Goal: Information Seeking & Learning: Compare options

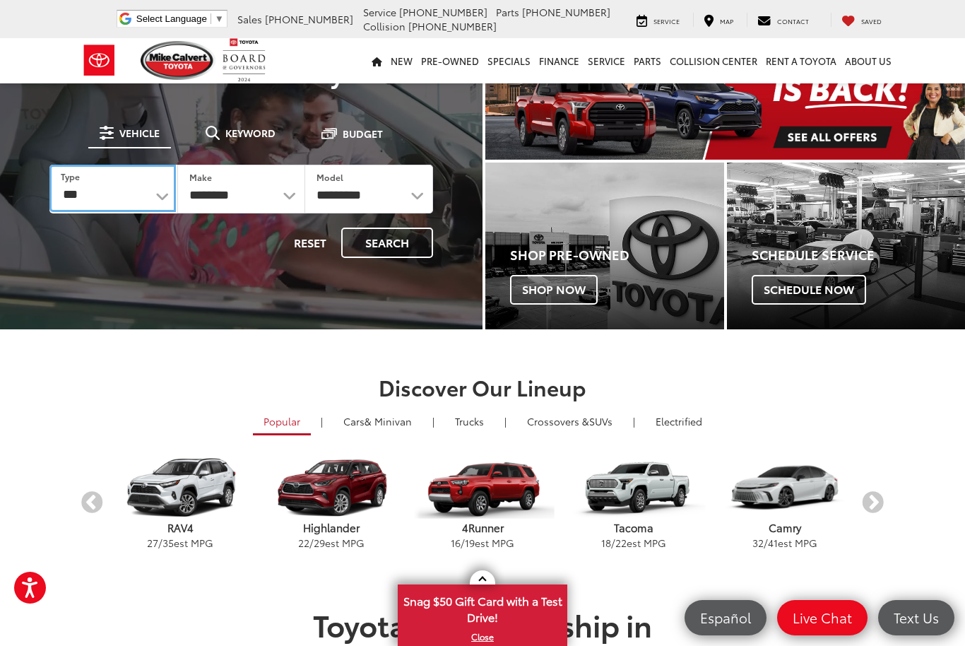
click at [138, 195] on select "*** *** **** *********" at bounding box center [112, 188] width 126 height 47
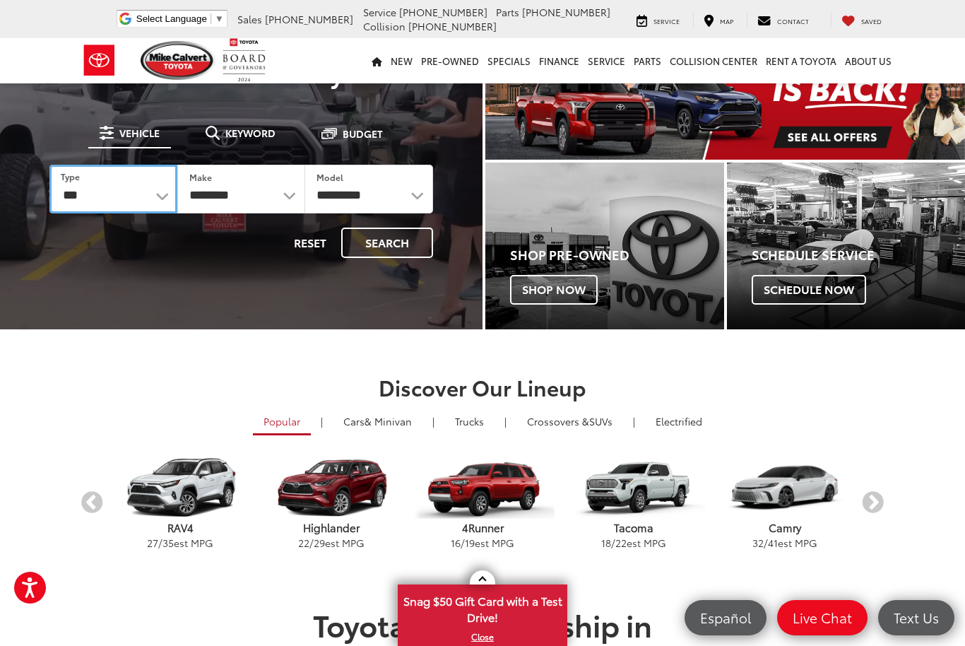
select select "******"
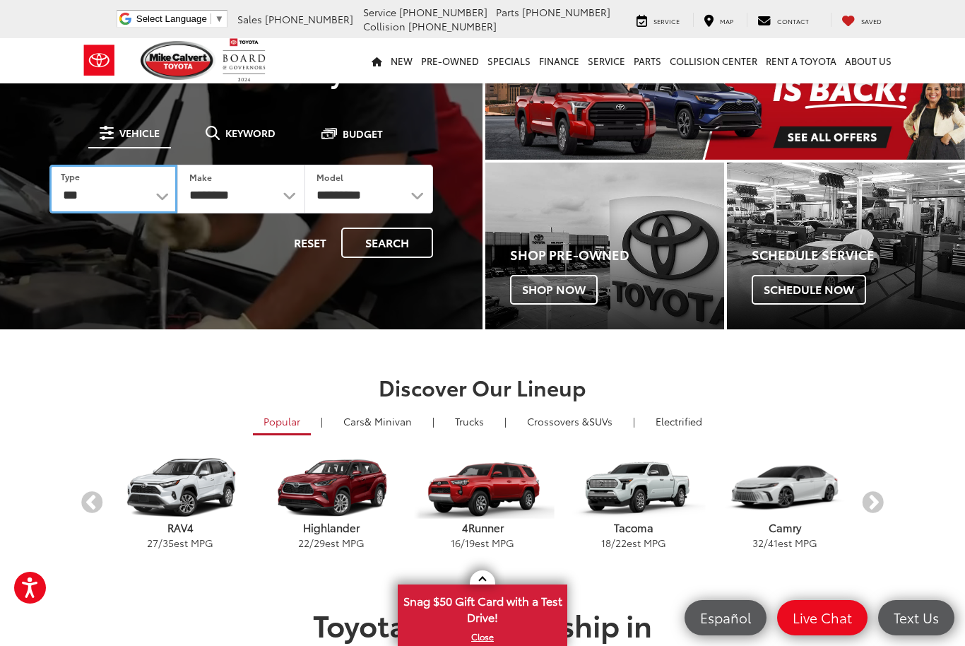
select select "******"
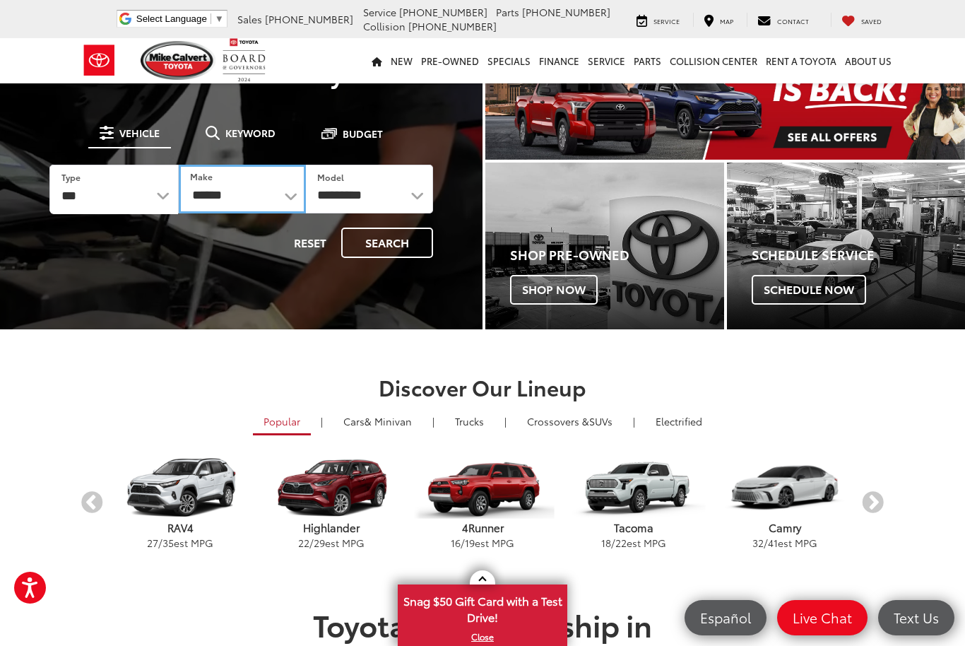
click at [266, 197] on select "******** ******" at bounding box center [242, 189] width 127 height 49
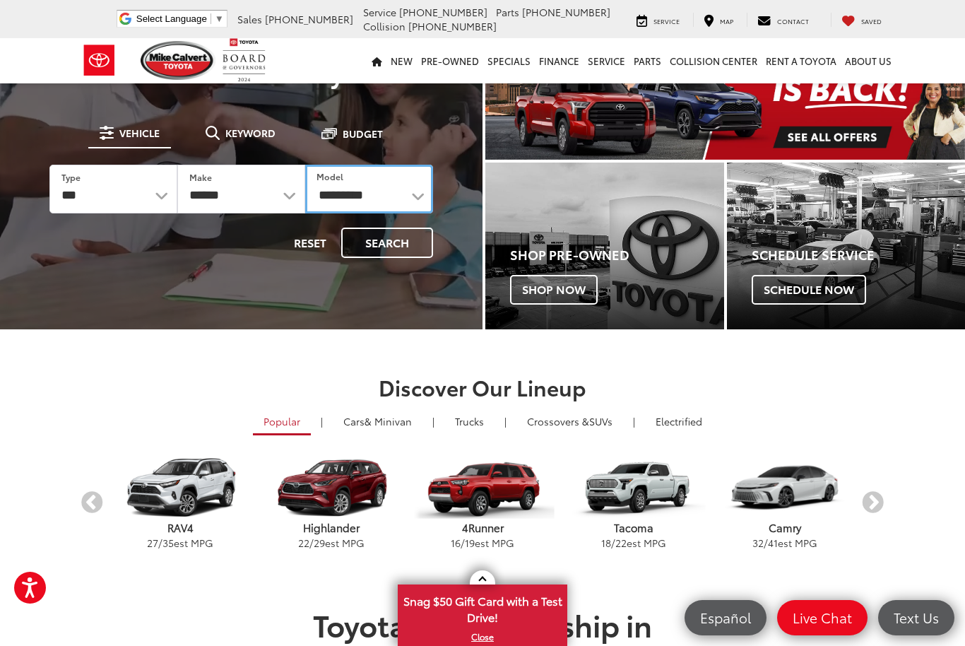
click at [392, 196] on select "**********" at bounding box center [369, 189] width 128 height 49
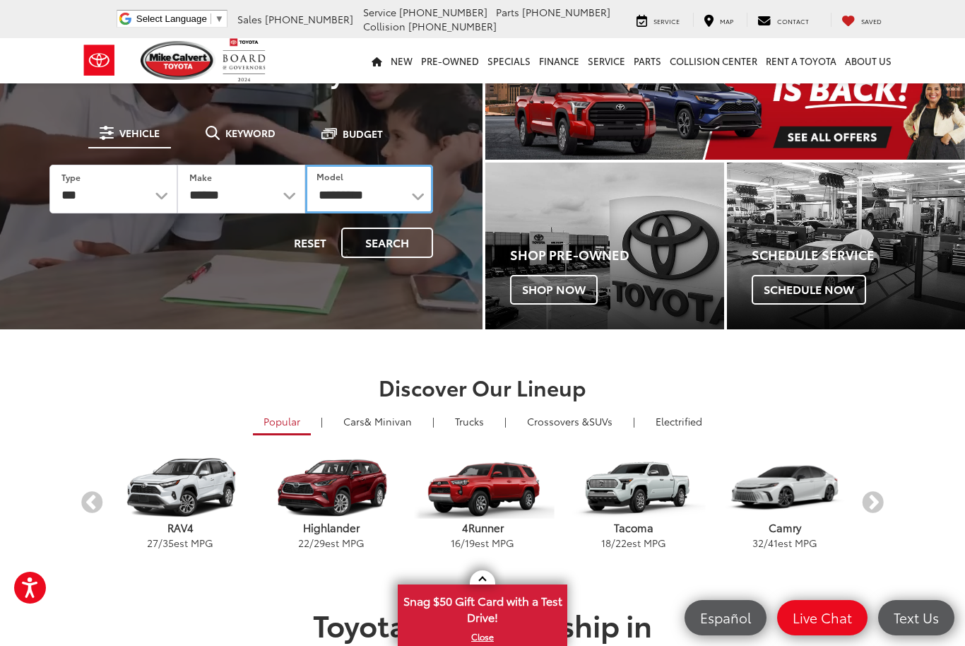
click at [408, 191] on select "**********" at bounding box center [369, 189] width 128 height 49
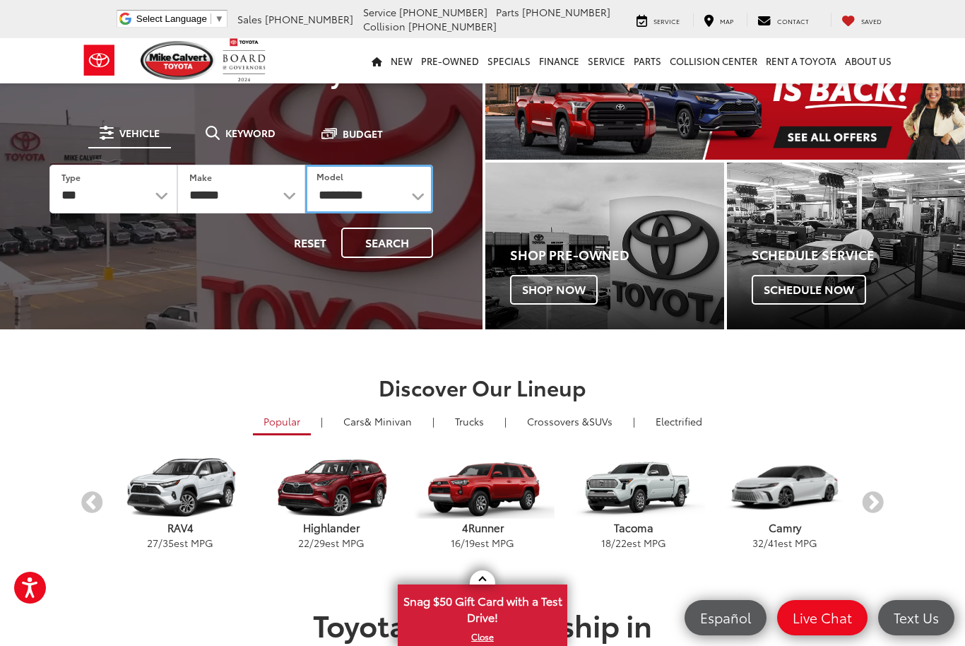
select select "*******"
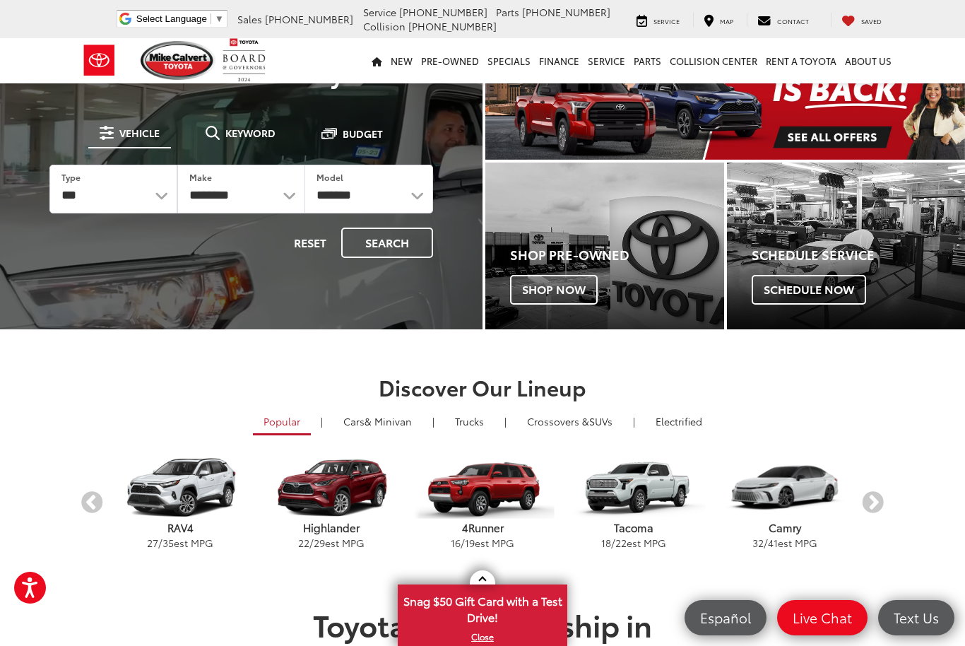
click at [400, 244] on button "Search" at bounding box center [387, 242] width 92 height 30
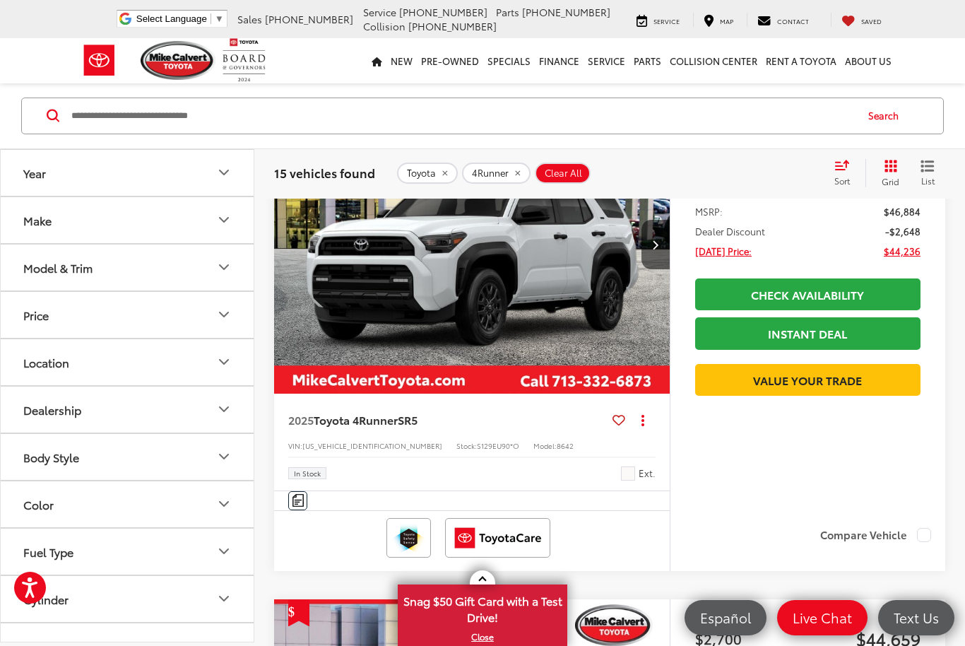
scroll to position [4260, 0]
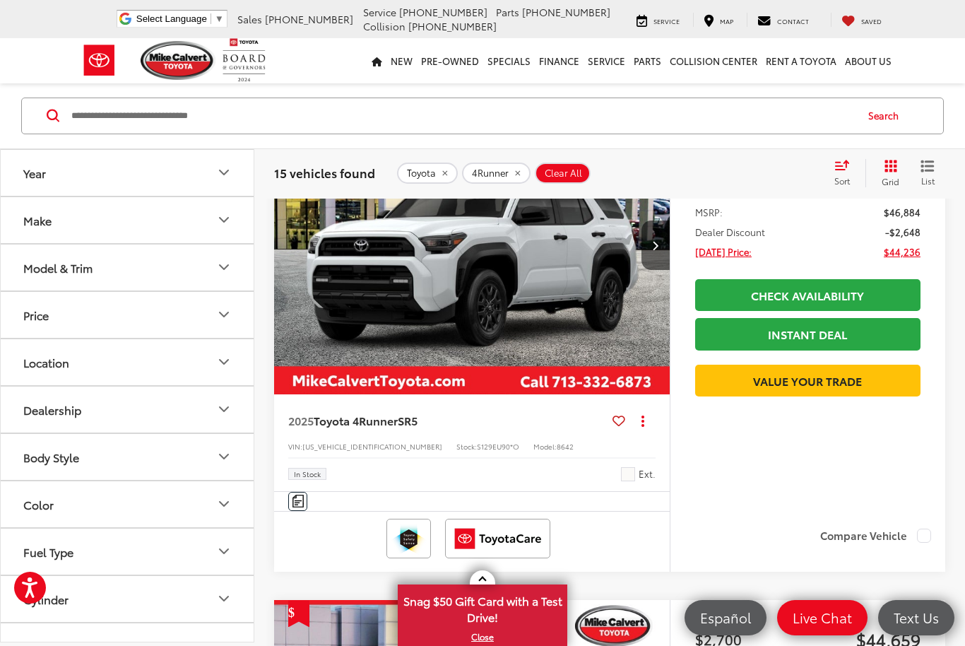
click at [537, 377] on img "2025 Toyota 4Runner SR5 0" at bounding box center [472, 246] width 398 height 298
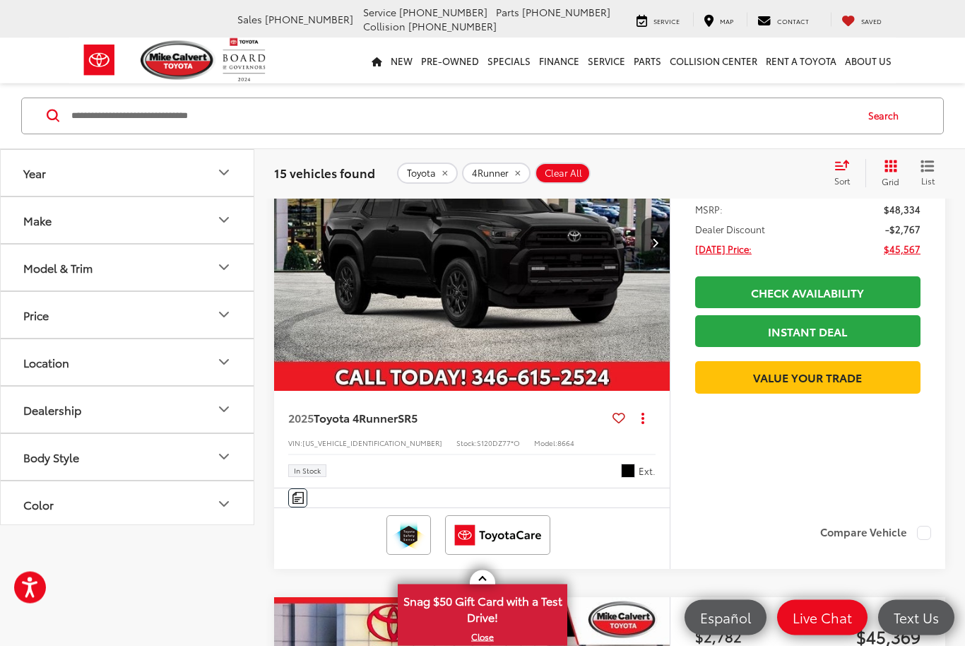
scroll to position [0, 0]
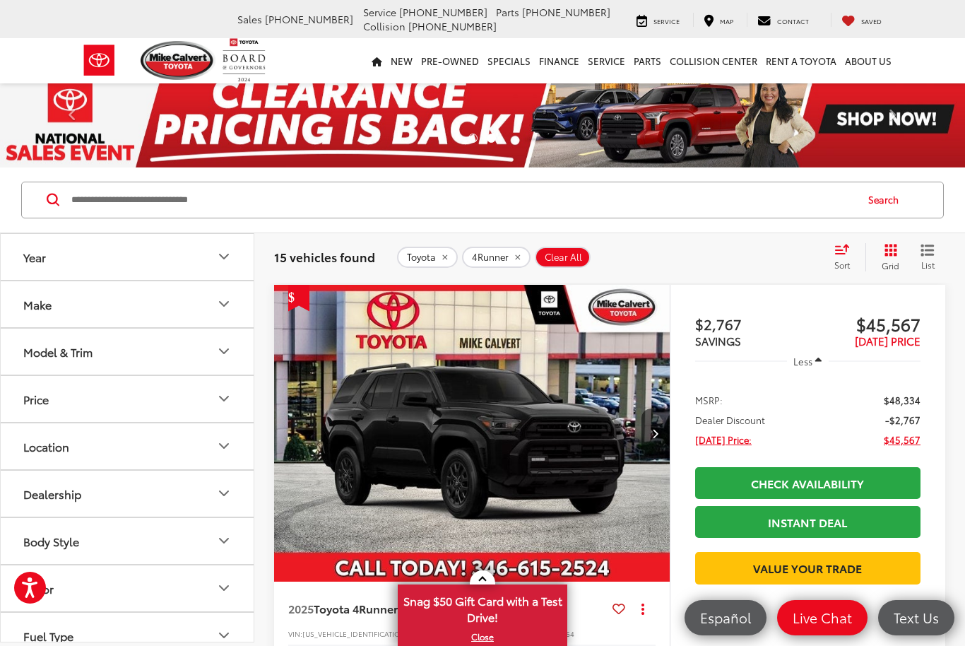
click at [432, 199] on input "Search by Make, Model, or Keyword" at bounding box center [462, 200] width 785 height 34
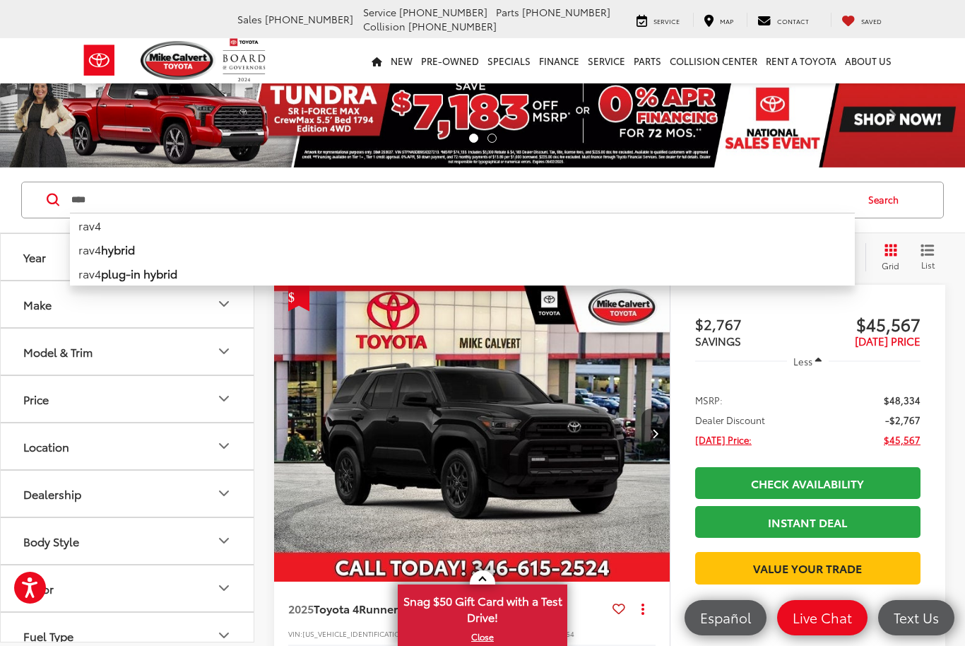
click at [90, 222] on li "rav4" at bounding box center [462, 225] width 785 height 25
type input "****"
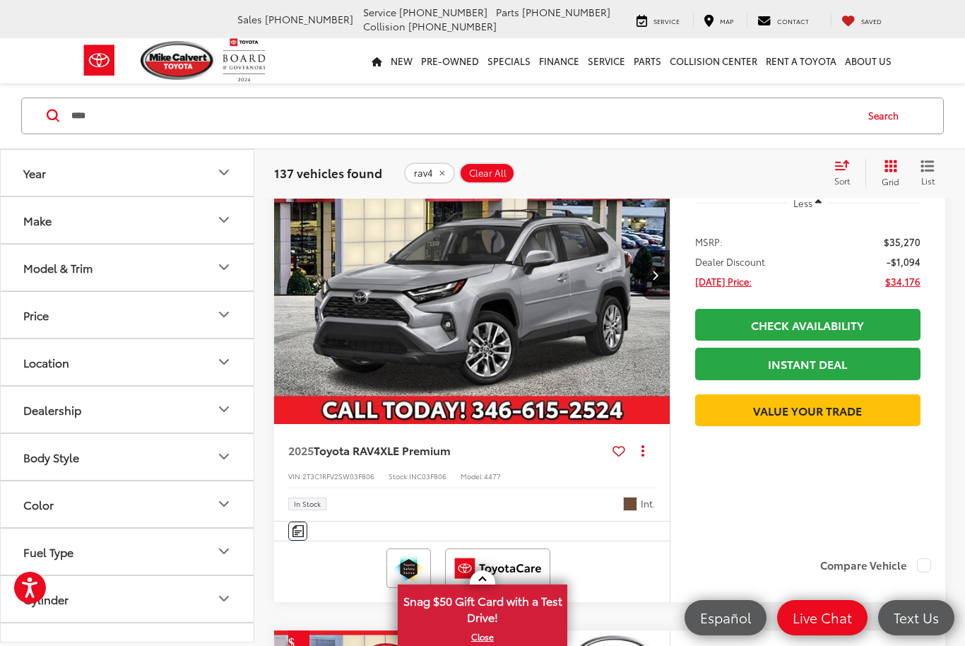
scroll to position [644, 0]
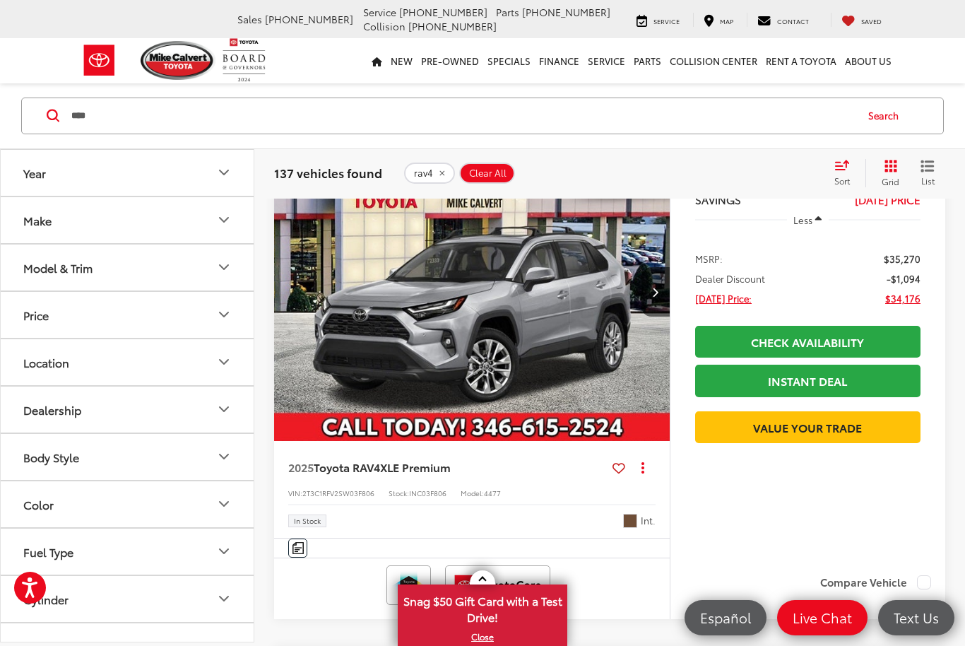
click at [545, 374] on img "2025 Toyota RAV4 XLE Premium 0" at bounding box center [472, 292] width 398 height 298
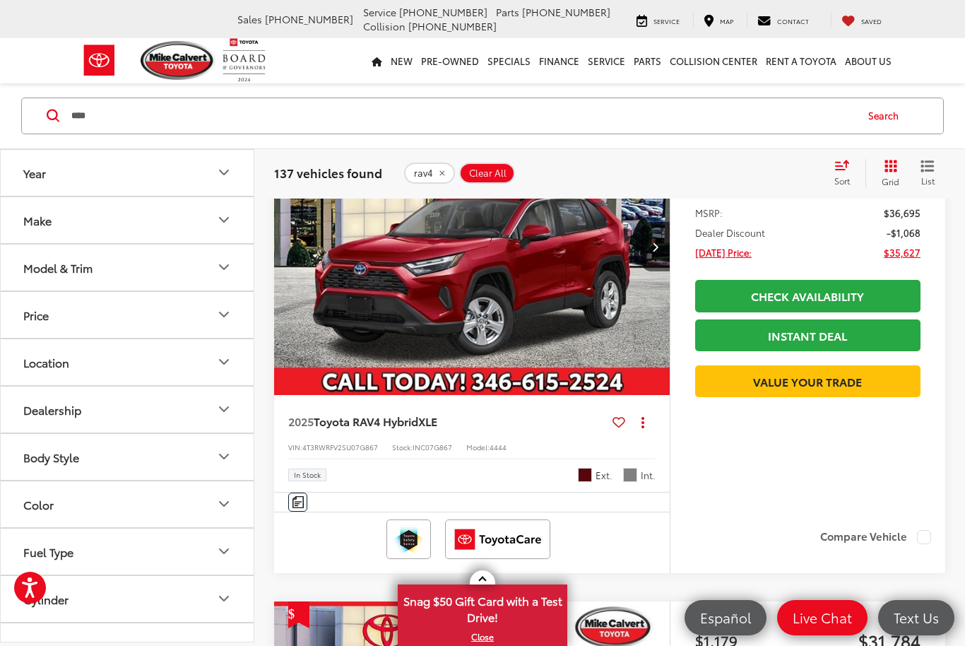
scroll to position [3205, 0]
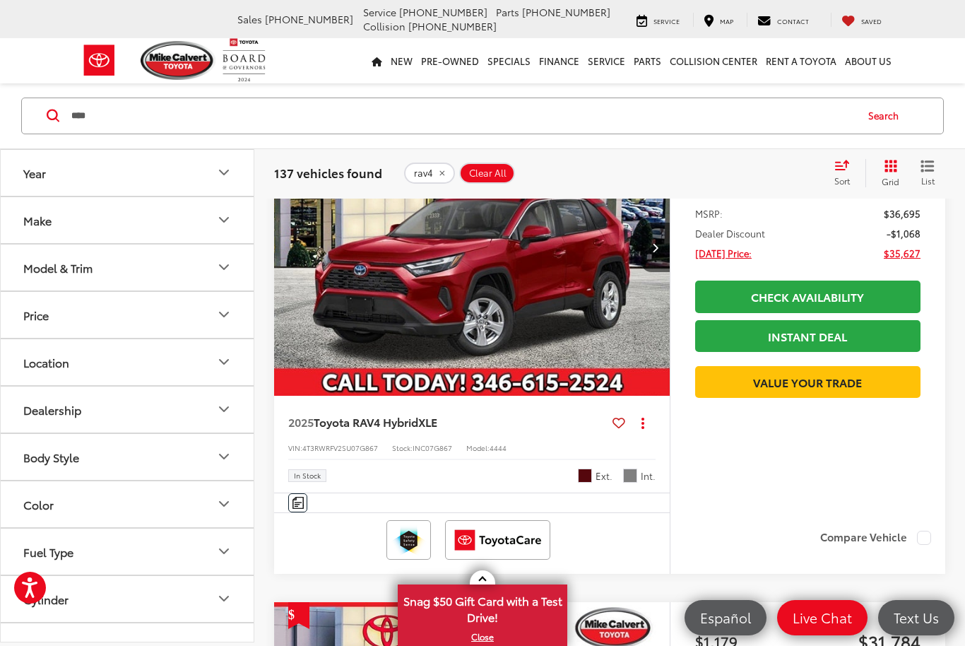
click at [547, 356] on img "2025 Toyota RAV4 Hybrid XLE 0" at bounding box center [472, 247] width 398 height 298
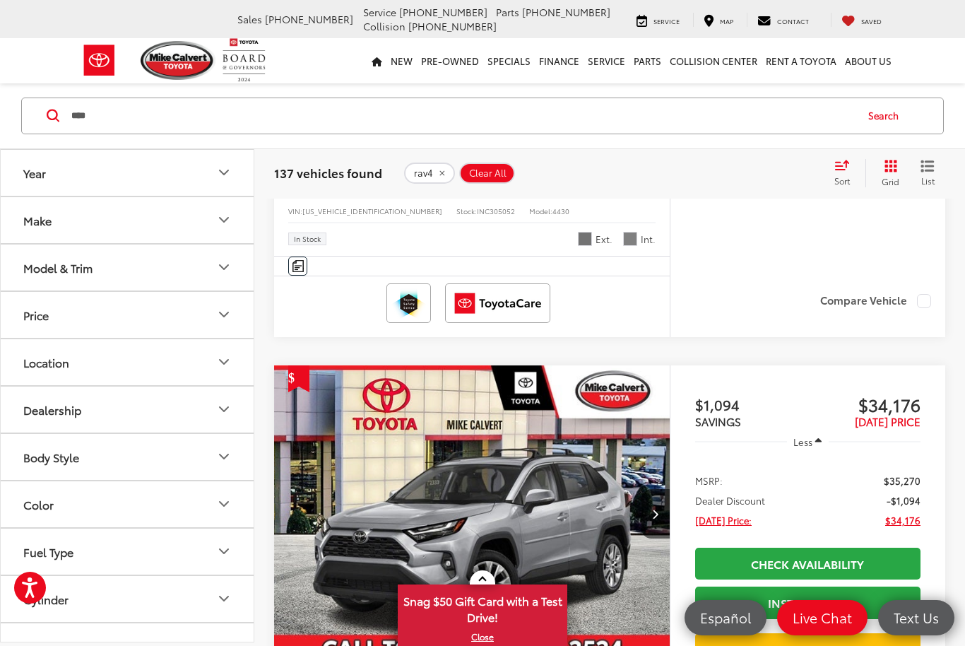
scroll to position [719, 0]
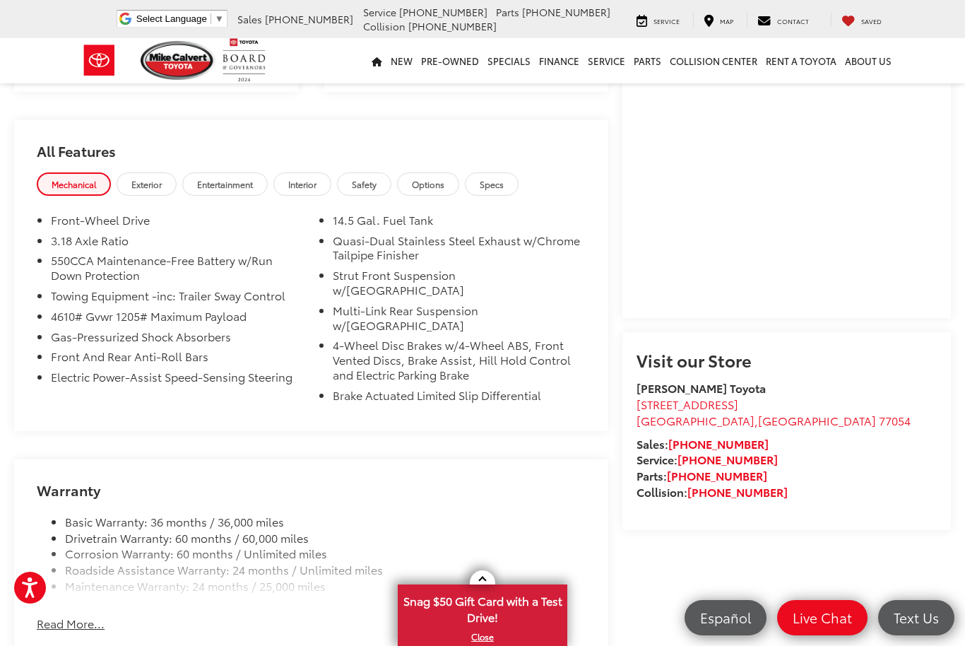
scroll to position [1088, 0]
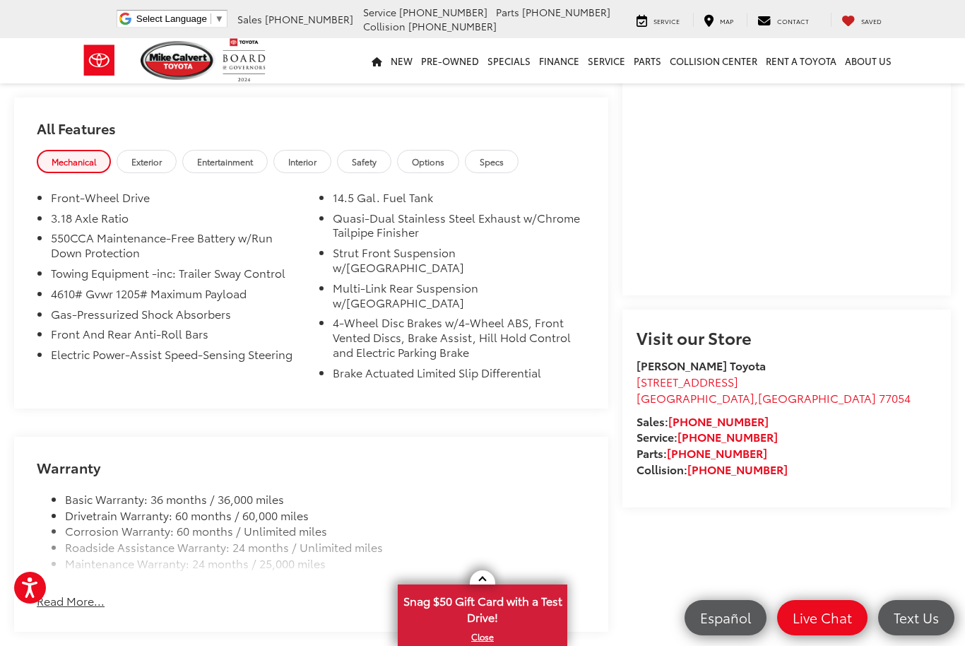
click at [152, 167] on span "Exterior" at bounding box center [146, 161] width 30 height 12
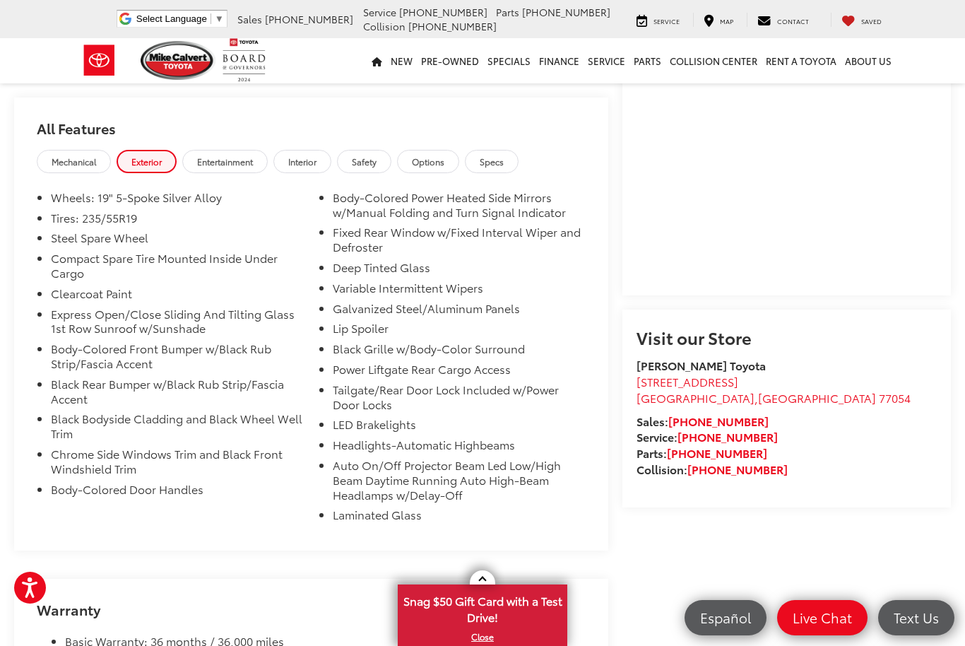
click at [250, 167] on span "Entertainment" at bounding box center [225, 161] width 56 height 12
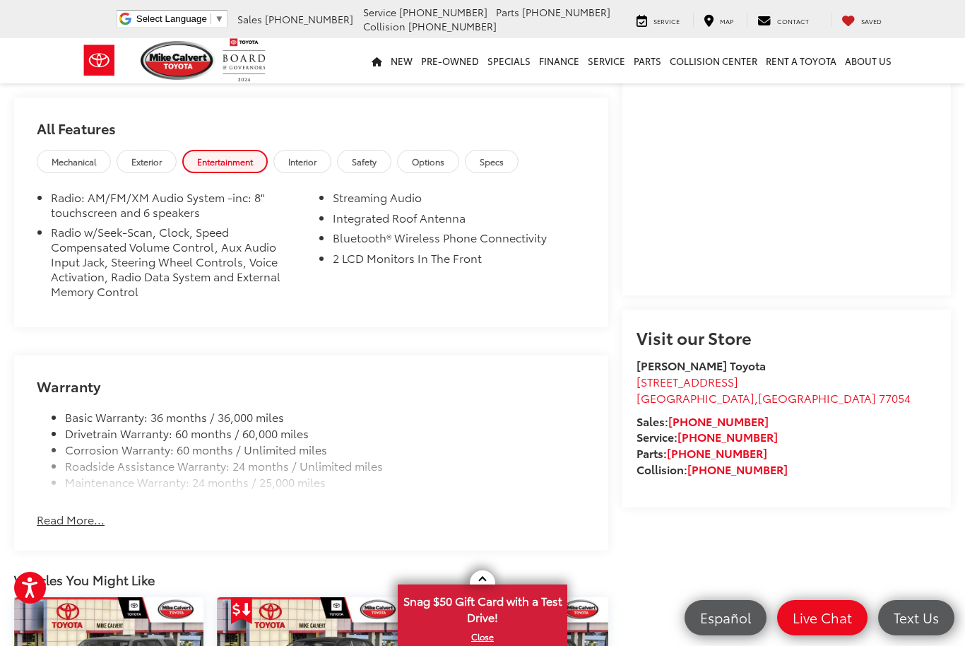
click at [315, 167] on span "Interior" at bounding box center [302, 161] width 28 height 12
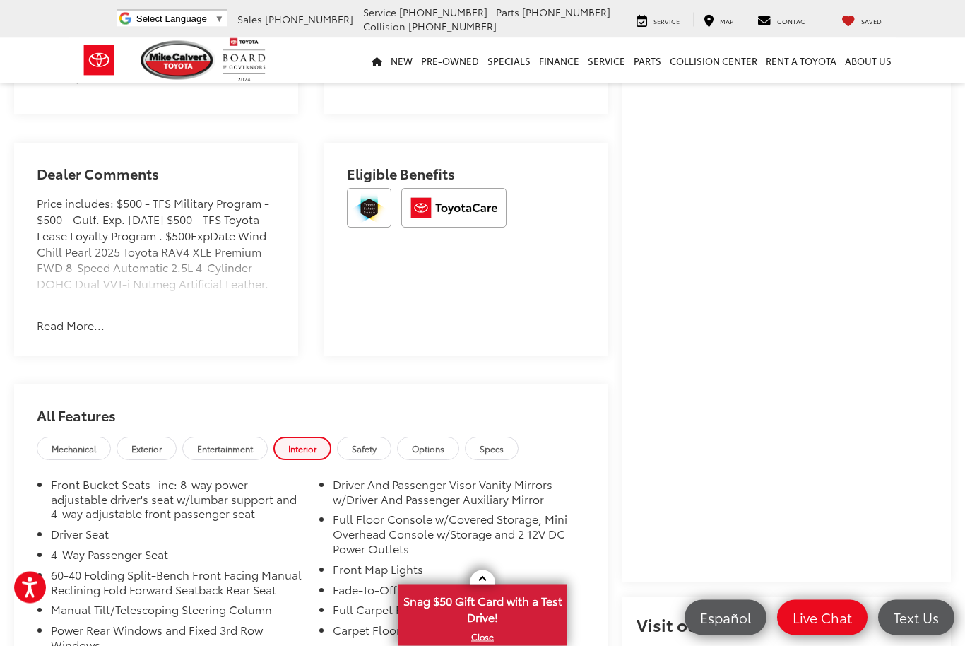
scroll to position [802, 0]
click at [82, 454] on span "Mechanical" at bounding box center [74, 448] width 44 height 12
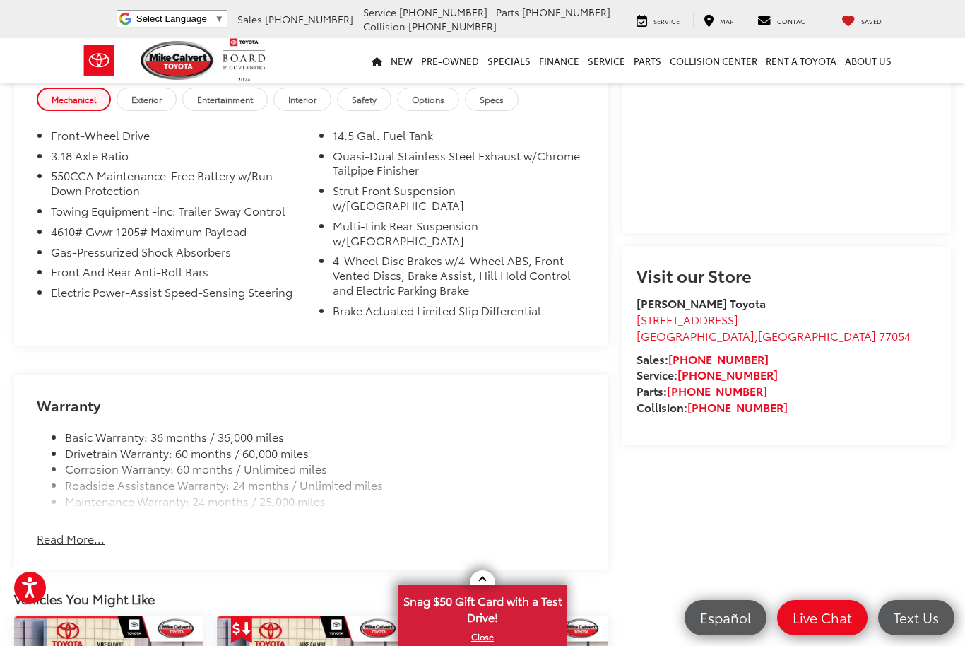
scroll to position [1155, 0]
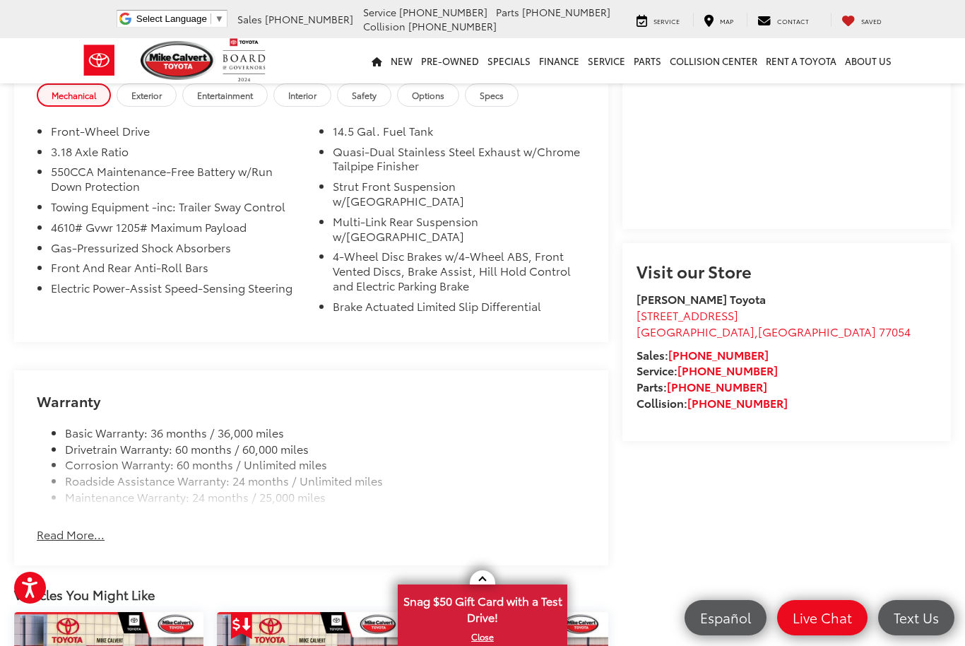
click at [83, 534] on button "Read More..." at bounding box center [71, 534] width 68 height 16
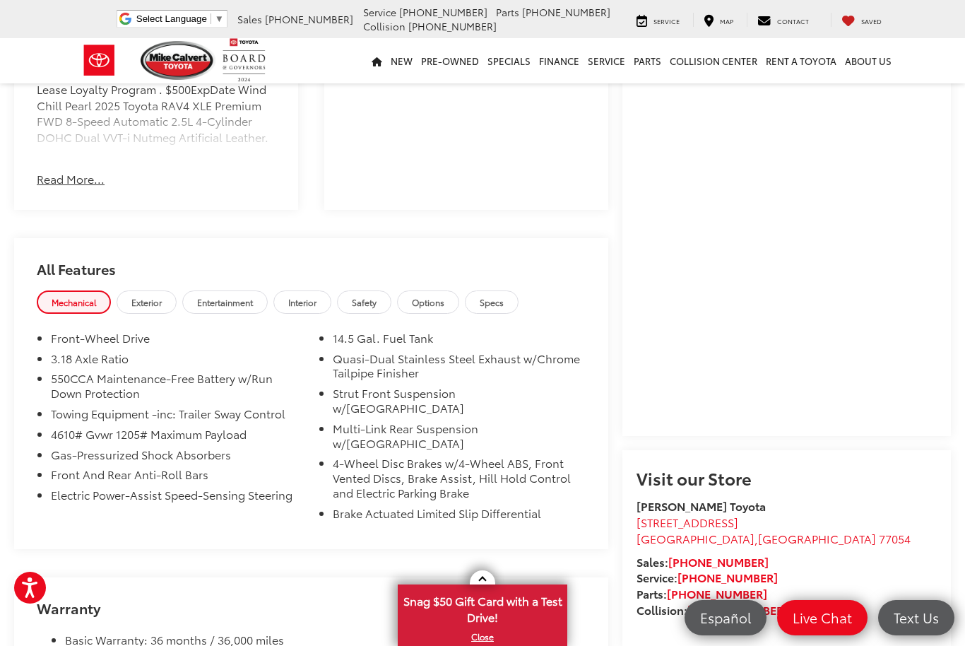
scroll to position [904, 0]
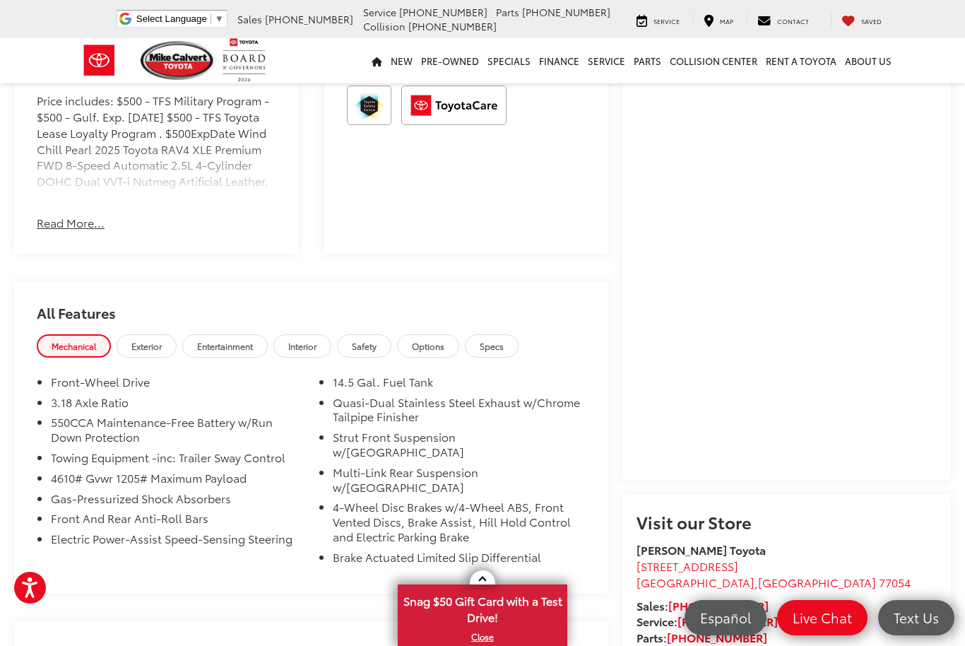
click at [446, 357] on link "Options" at bounding box center [428, 345] width 62 height 23
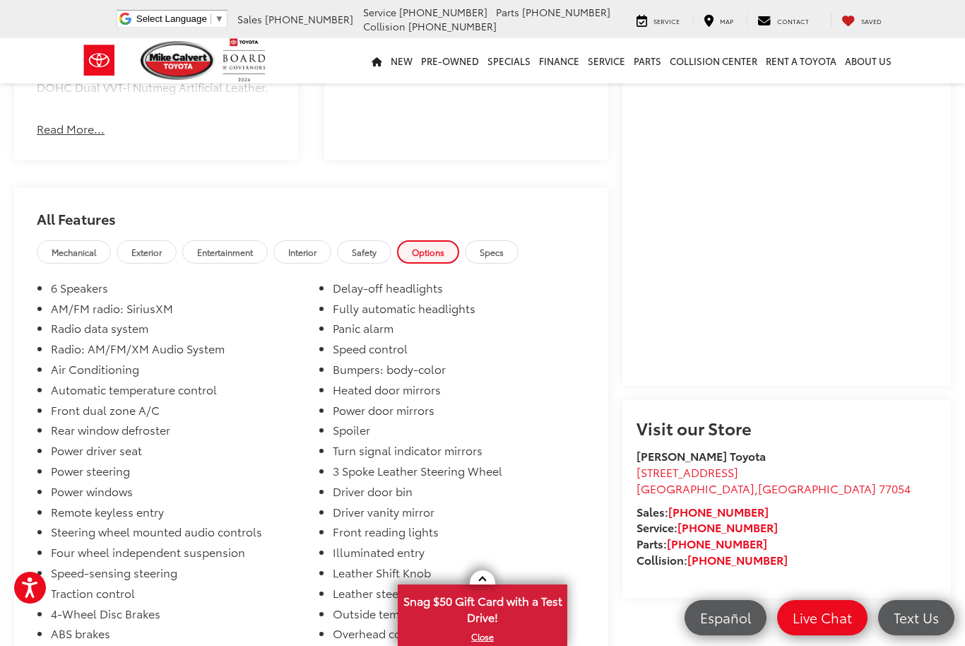
scroll to position [925, 0]
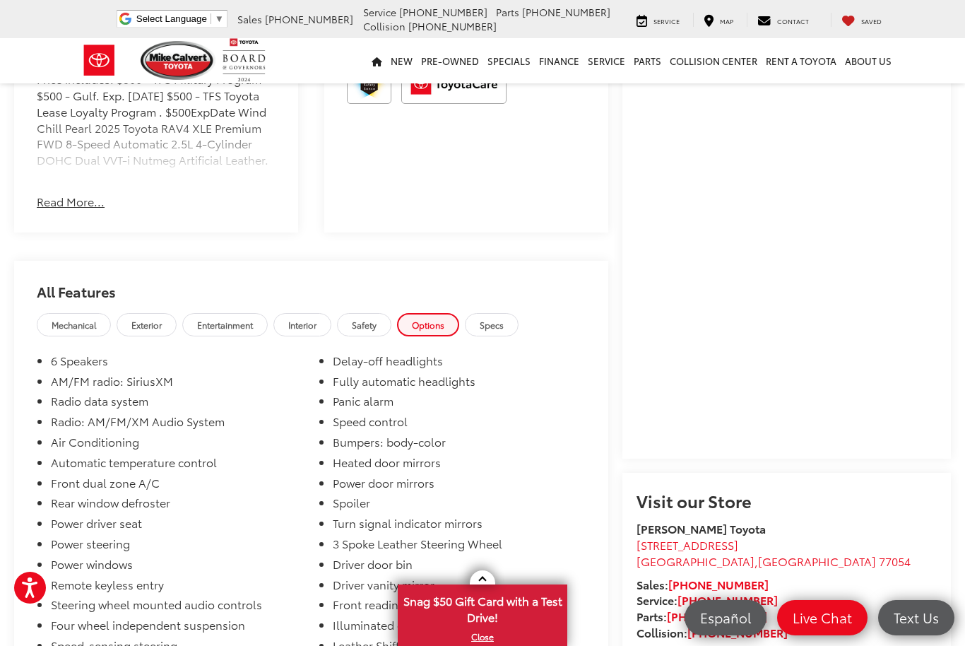
click at [511, 336] on link "Specs" at bounding box center [492, 324] width 54 height 23
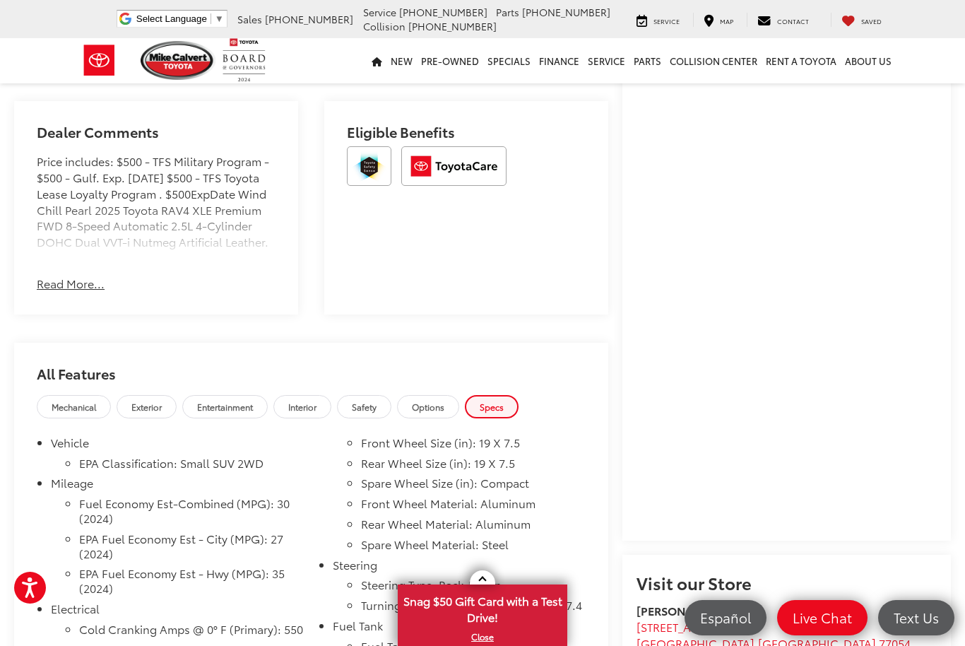
scroll to position [848, 0]
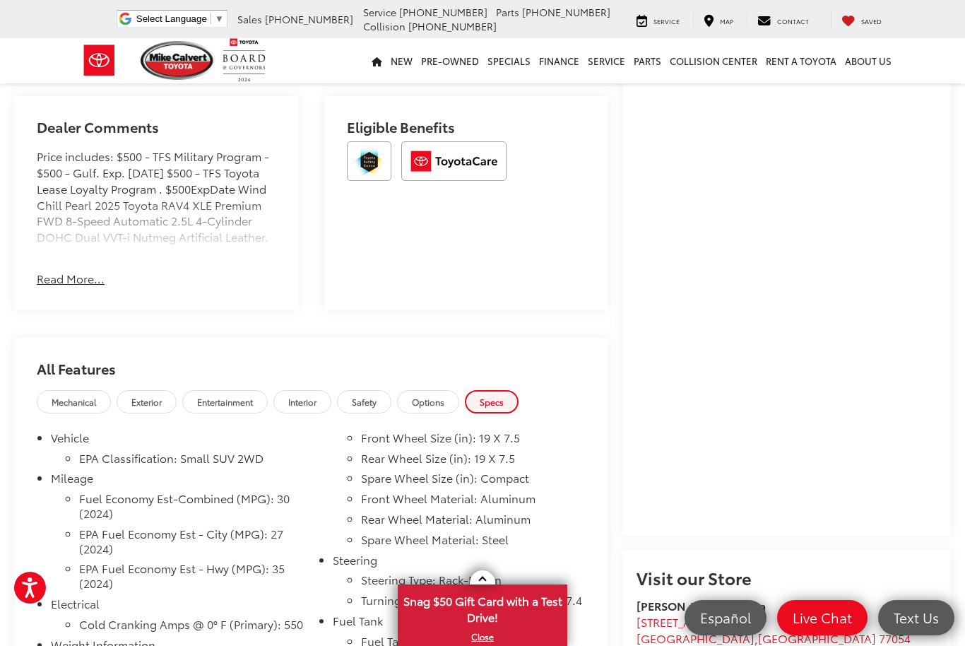
click at [240, 413] on link "Entertainment" at bounding box center [224, 401] width 85 height 23
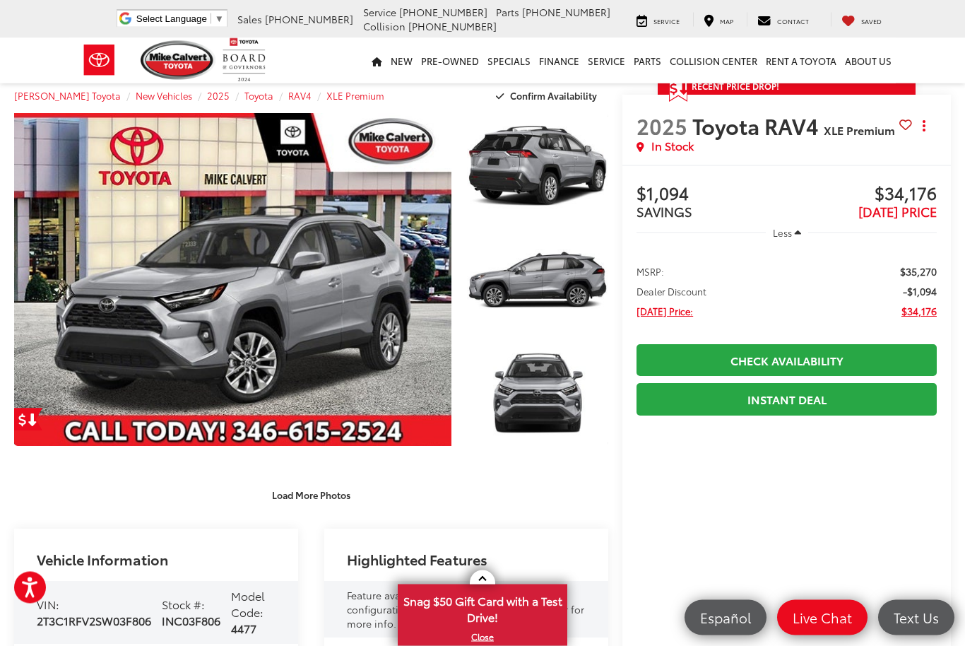
scroll to position [0, 0]
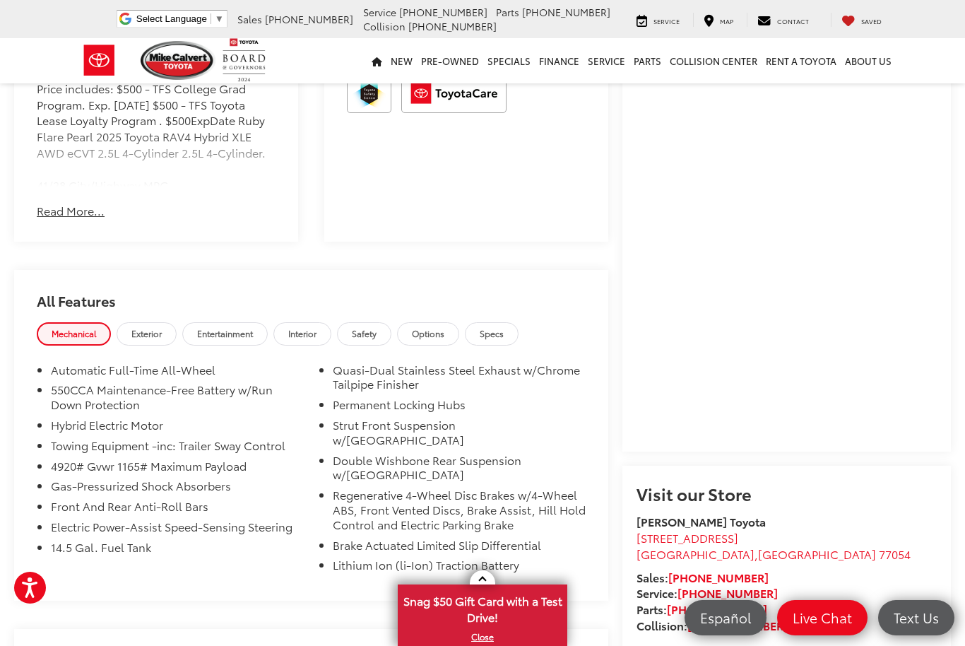
scroll to position [951, 0]
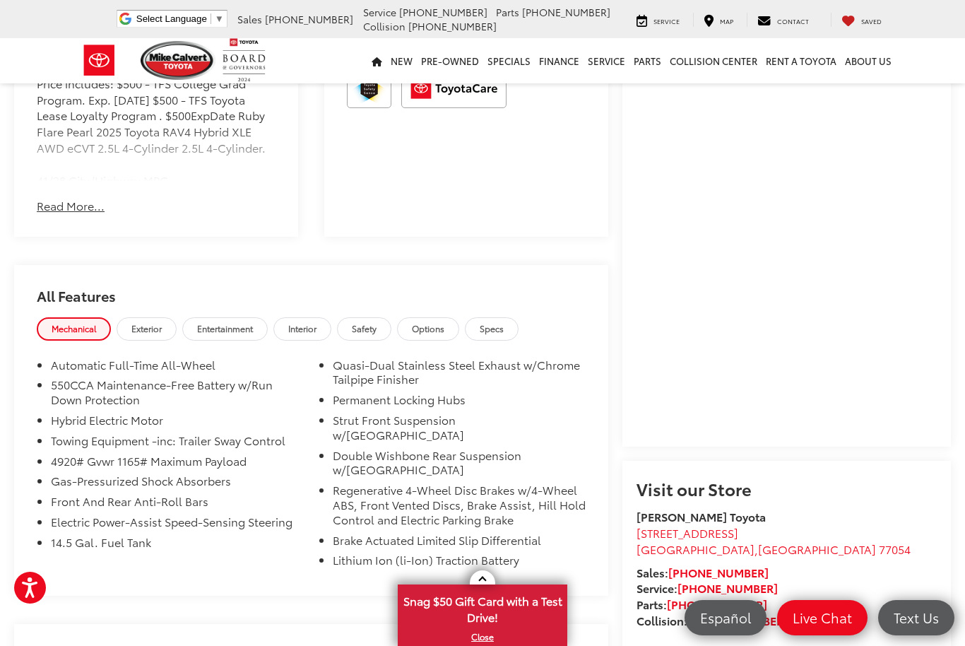
click at [162, 327] on span "Exterior" at bounding box center [146, 328] width 30 height 12
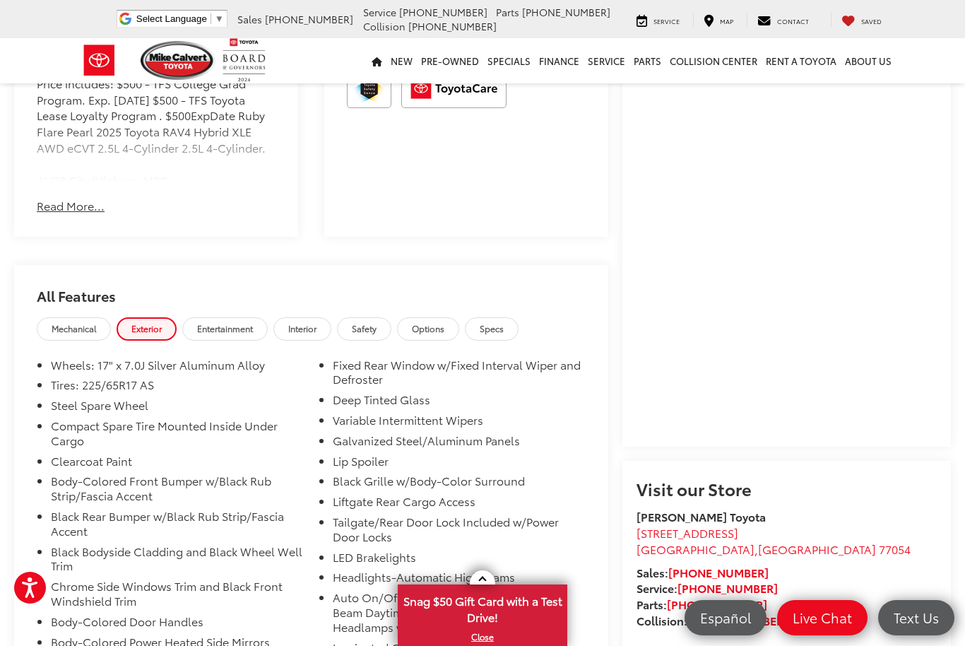
click at [444, 331] on span "Options" at bounding box center [428, 328] width 32 height 12
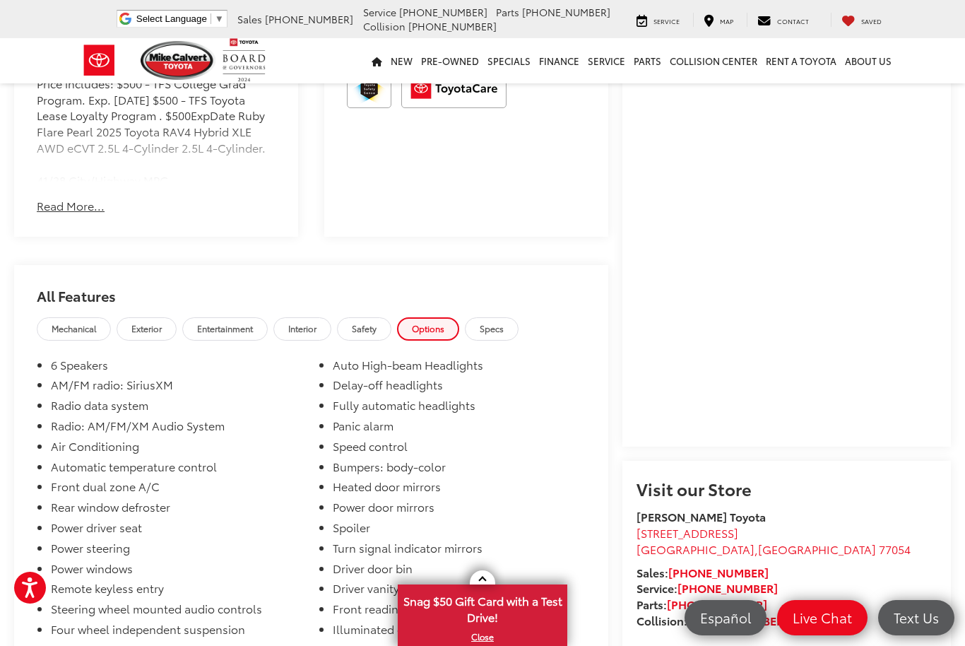
click at [95, 326] on span "Mechanical" at bounding box center [74, 328] width 44 height 12
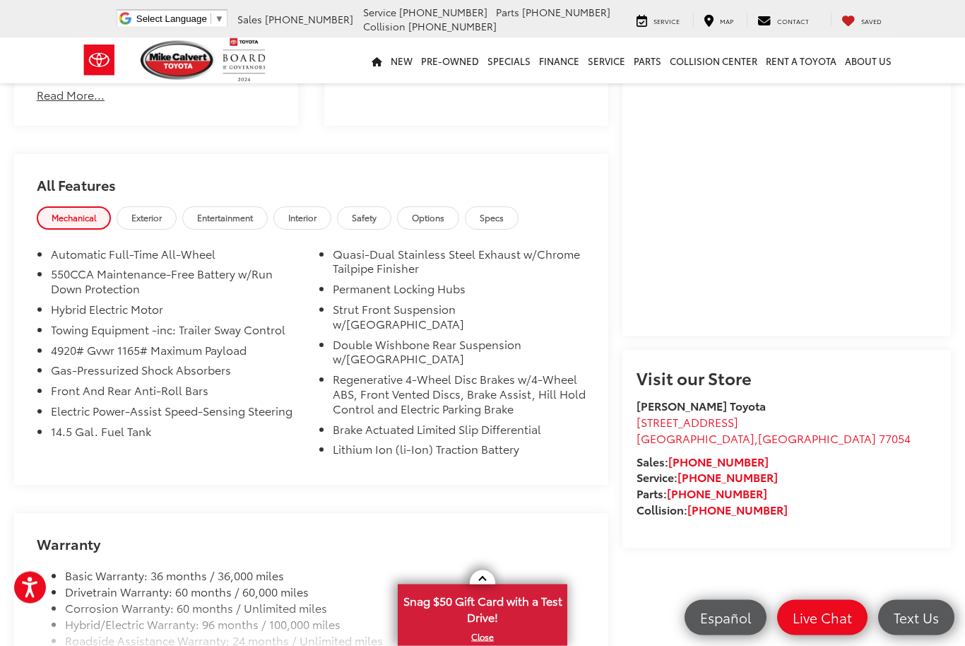
scroll to position [1021, 0]
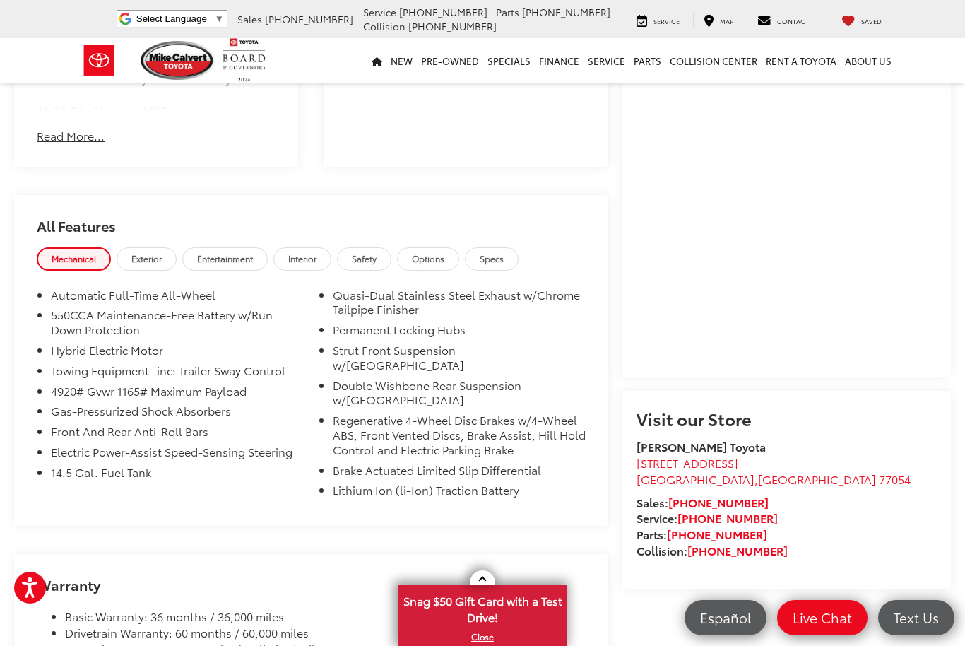
click at [154, 257] on span "Exterior" at bounding box center [146, 258] width 30 height 12
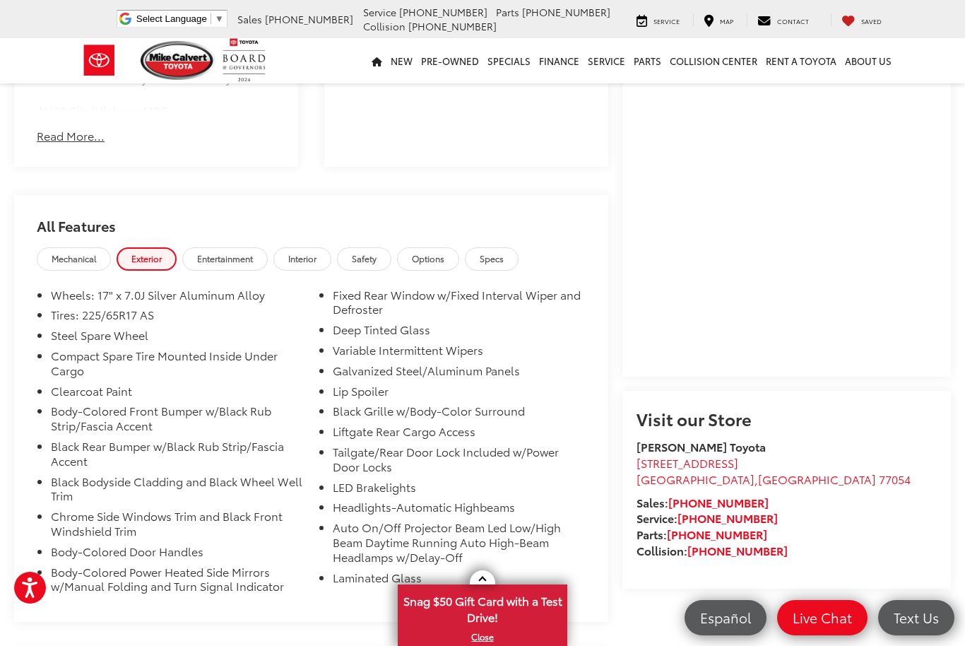
click at [231, 266] on link "Entertainment" at bounding box center [224, 258] width 85 height 23
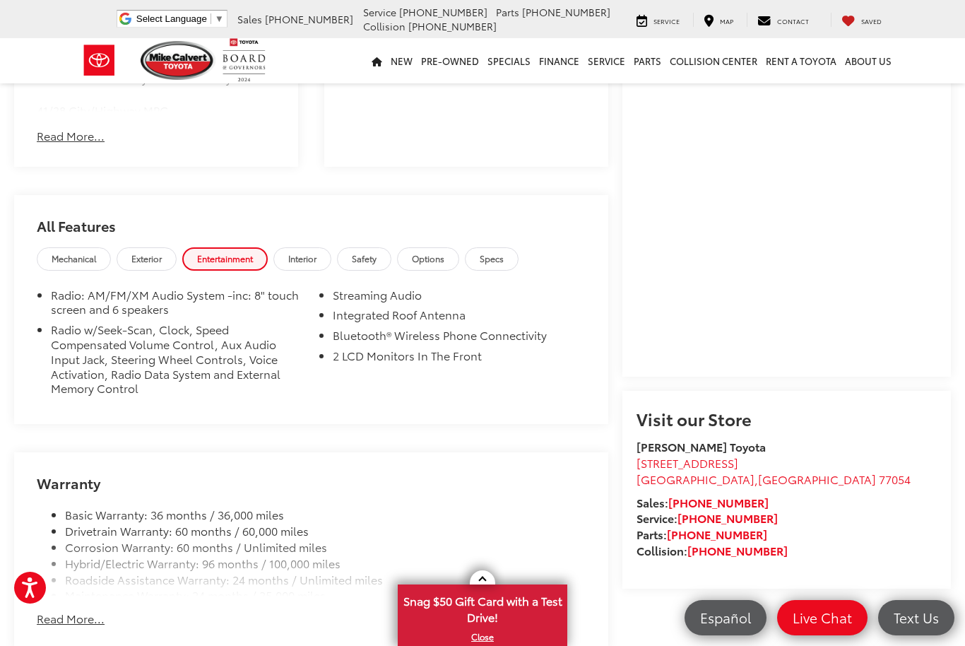
click at [451, 264] on link "Options" at bounding box center [428, 258] width 62 height 23
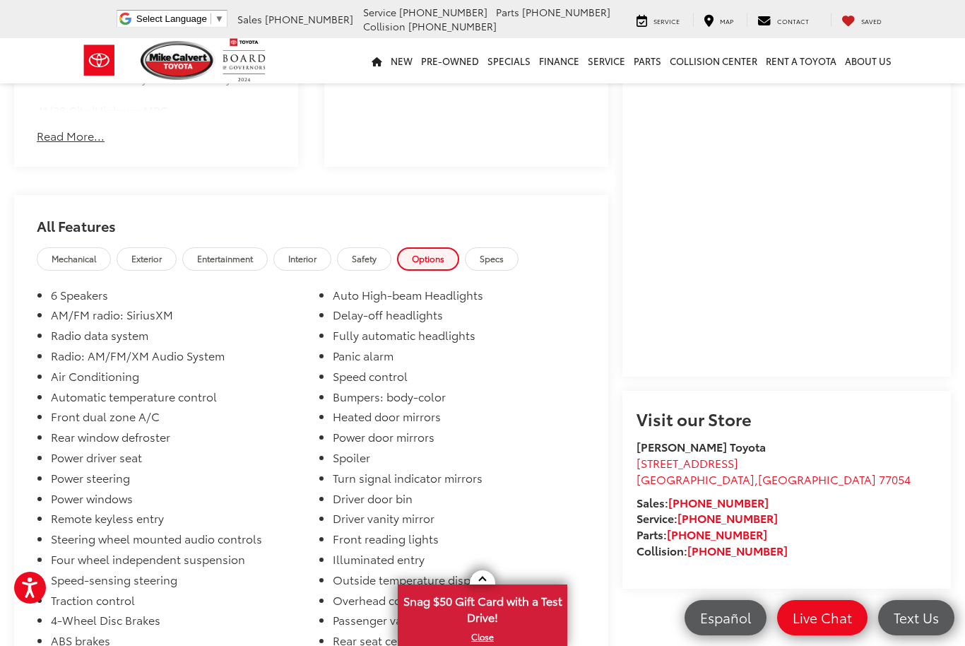
click at [504, 261] on span "Specs" at bounding box center [492, 258] width 24 height 12
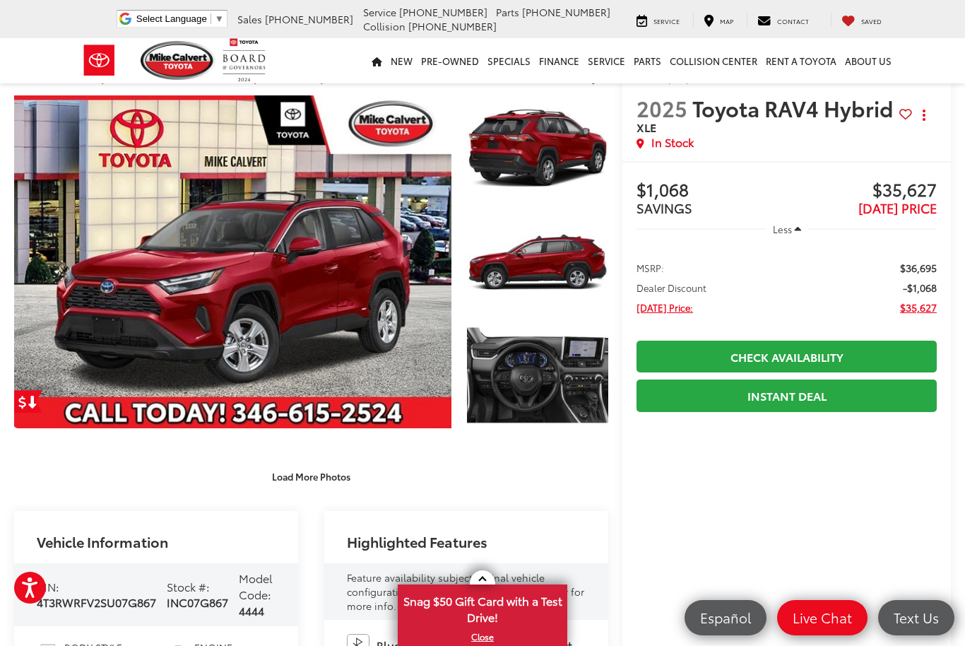
scroll to position [0, 0]
